Goal: Find specific page/section: Find specific page/section

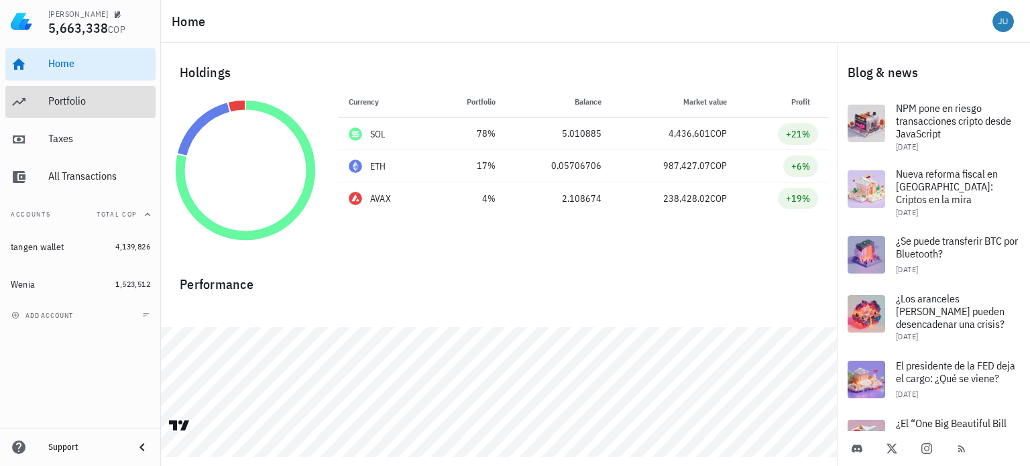
click at [60, 96] on div "Portfolio" at bounding box center [99, 101] width 102 height 13
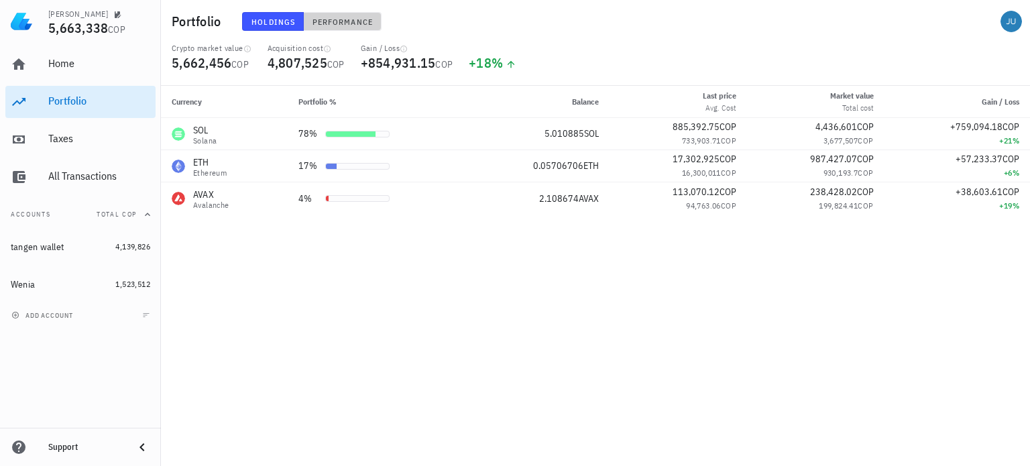
click at [336, 23] on span "Performance" at bounding box center [342, 22] width 61 height 10
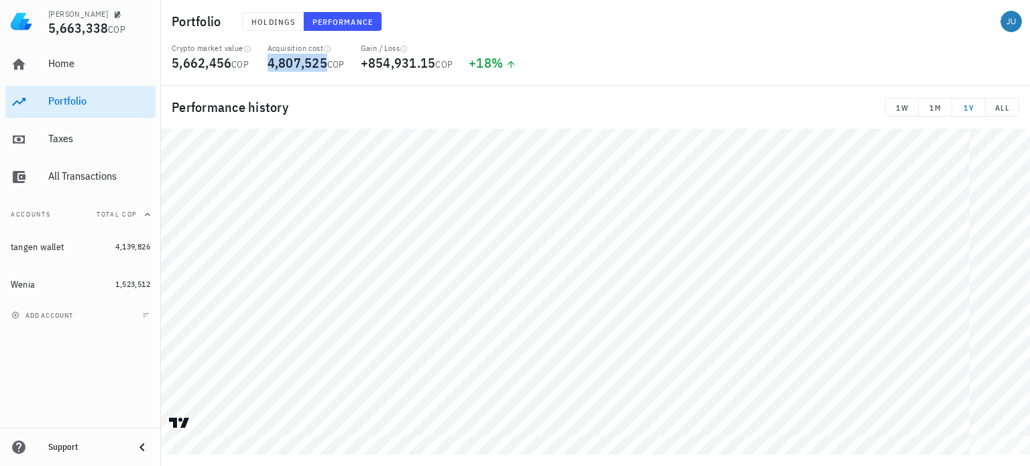
click at [276, 62] on span "4,807,525" at bounding box center [298, 63] width 60 height 18
